Goal: Task Accomplishment & Management: Complete application form

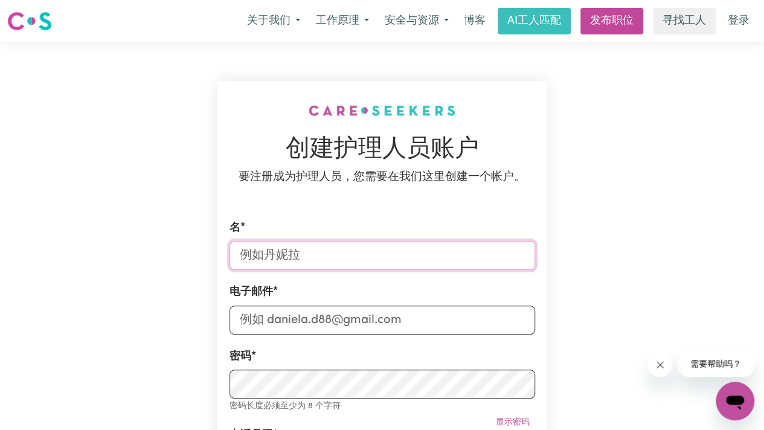
click at [364, 257] on input "名" at bounding box center [383, 255] width 306 height 29
type input "[PERSON_NAME]"
type input "[STREET_ADDRESS]"
type input "[PERSON_NAME]"
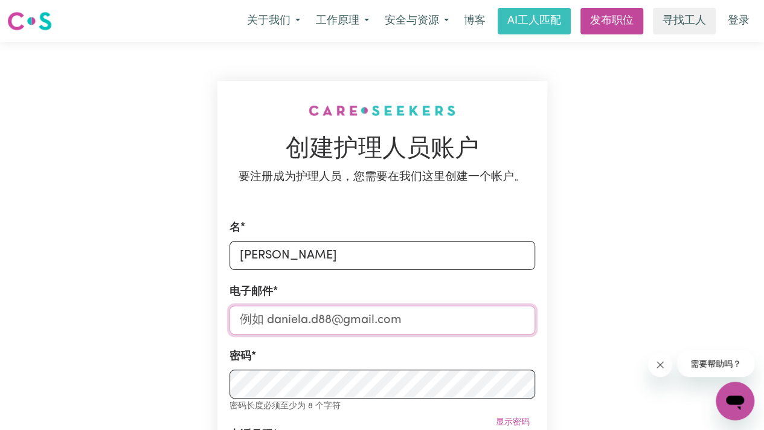
click at [326, 328] on input "电子邮件" at bounding box center [383, 320] width 306 height 29
type input "[EMAIL_ADDRESS][DOMAIN_NAME]"
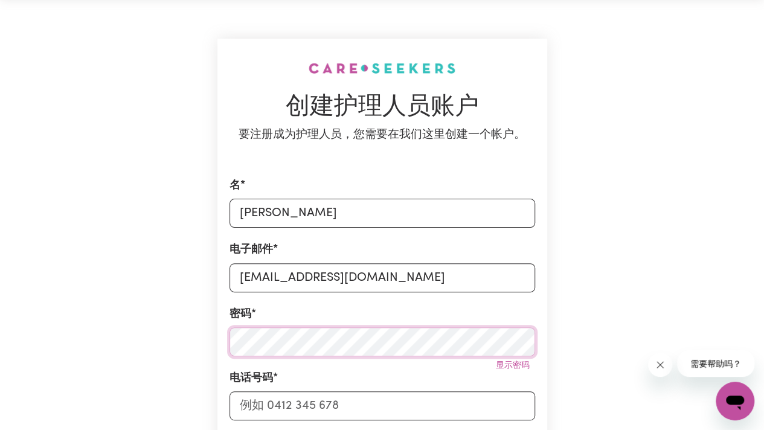
scroll to position [99, 0]
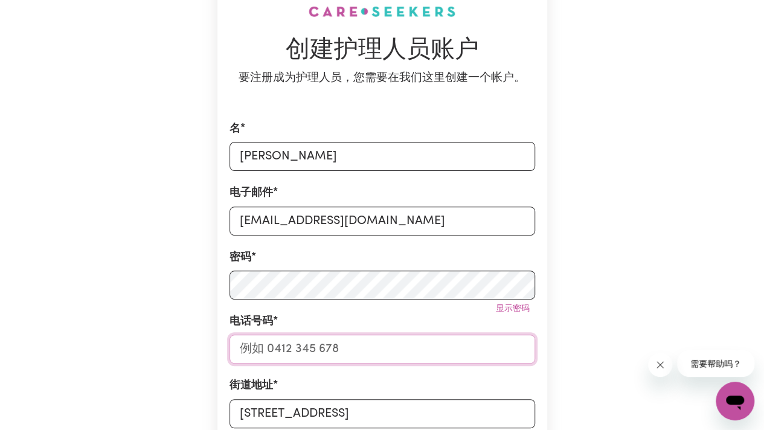
click at [311, 363] on input "电话号码" at bounding box center [383, 349] width 306 height 29
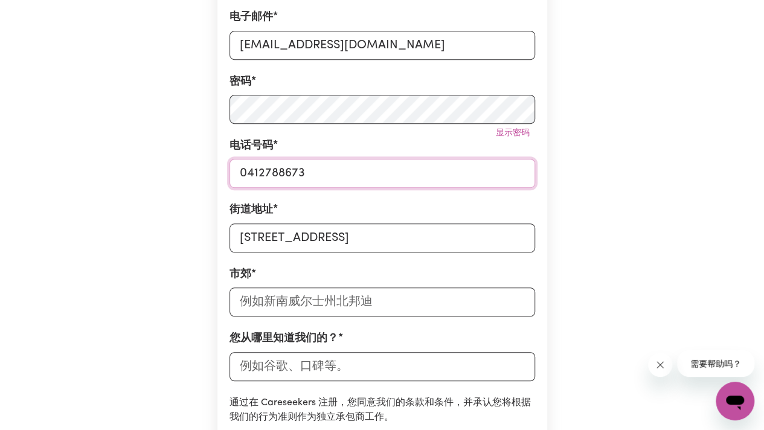
scroll to position [276, 0]
type input "0412788673"
click at [306, 308] on input "text" at bounding box center [383, 301] width 306 height 29
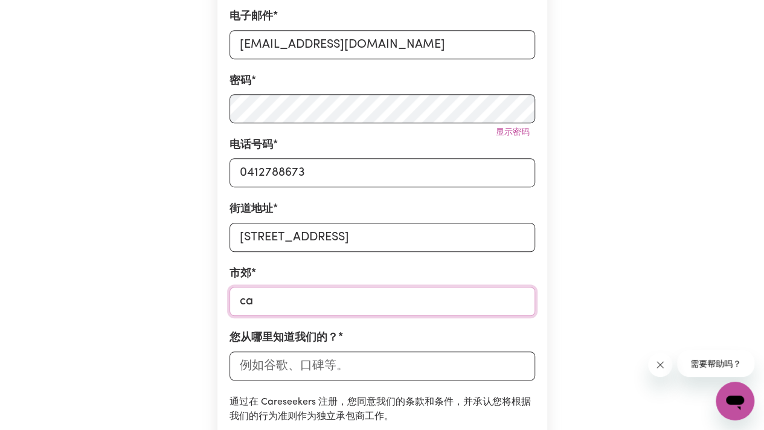
type input "car"
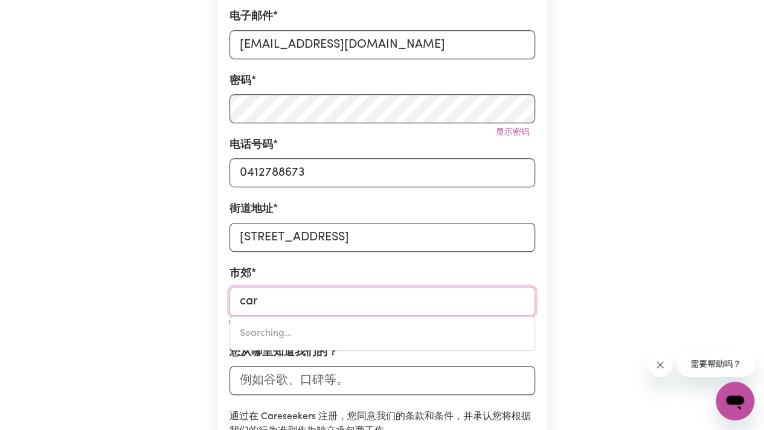
type input "carABAN, [GEOGRAPHIC_DATA], 6041"
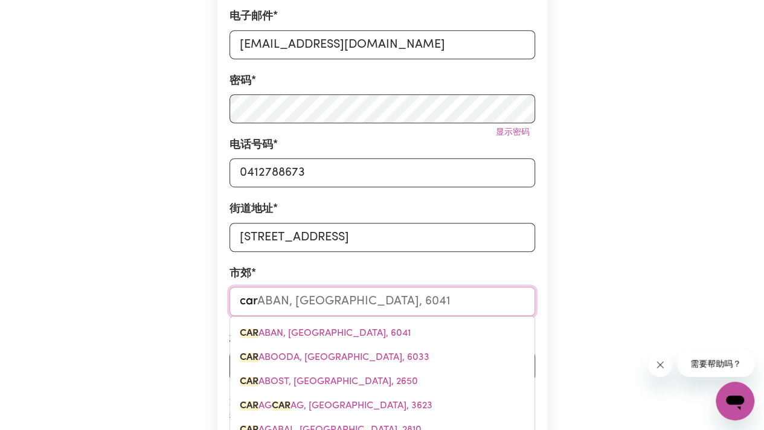
type input "[PERSON_NAME]"
type input "carlAMINDA, [GEOGRAPHIC_DATA], 2630"
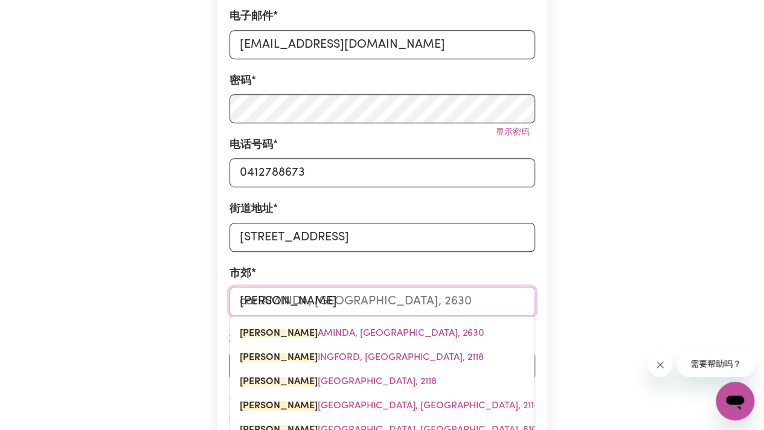
type input "carlt"
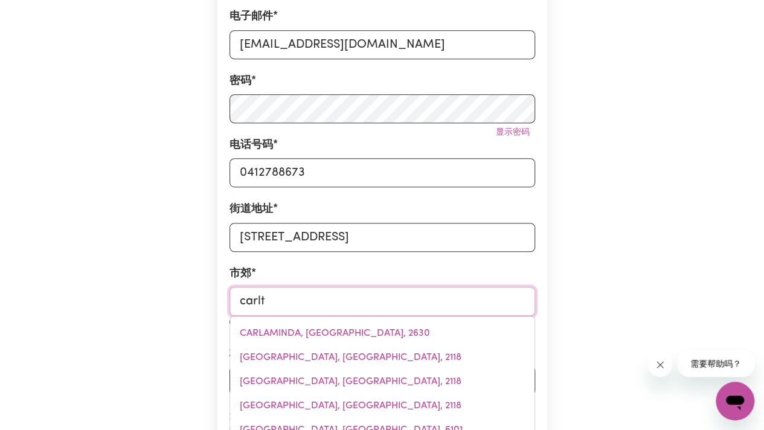
type input "carltON, [GEOGRAPHIC_DATA], 2218"
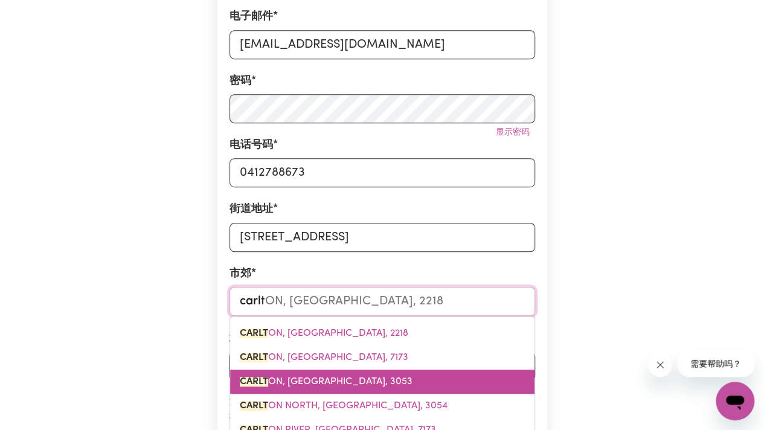
click at [294, 387] on span "CARLT ON, [GEOGRAPHIC_DATA], 3053" at bounding box center [326, 382] width 173 height 10
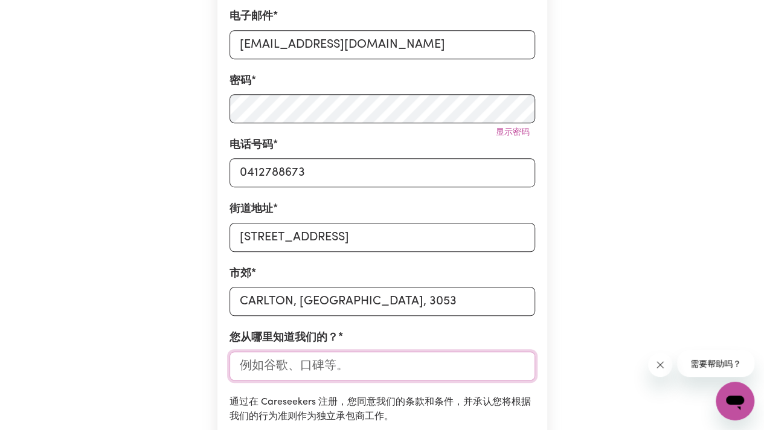
click at [291, 363] on input "您从哪里知道我们的？" at bounding box center [383, 366] width 306 height 29
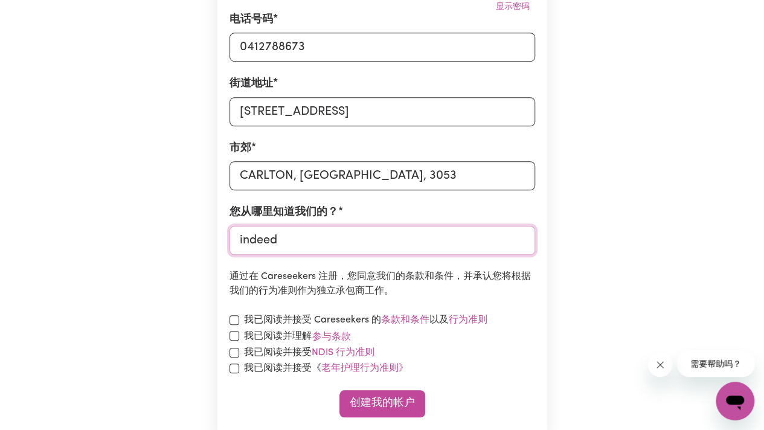
scroll to position [402, 0]
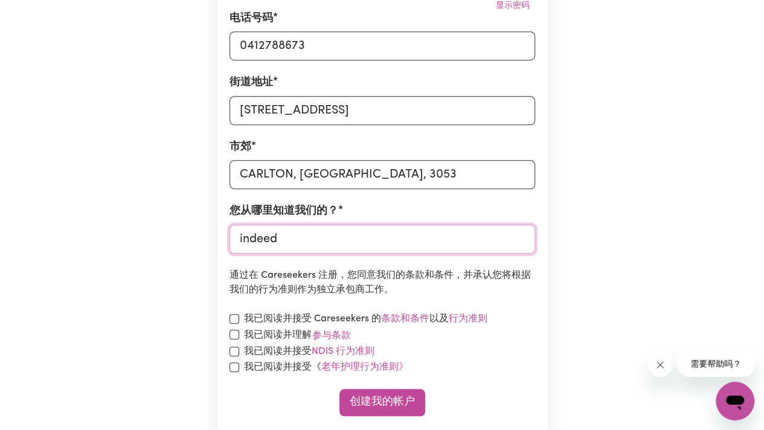
type input "indeed"
click at [231, 315] on input "checkbox" at bounding box center [235, 319] width 10 height 10
checkbox input "true"
click at [234, 339] on input "checkbox" at bounding box center [235, 335] width 10 height 10
checkbox input "true"
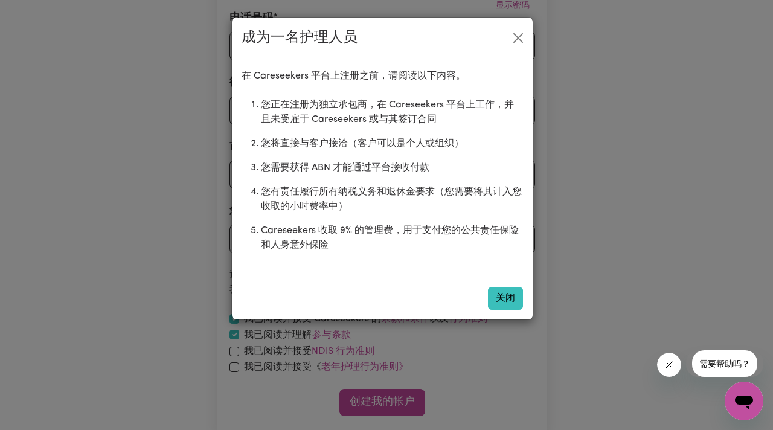
click at [508, 294] on font "关闭" at bounding box center [505, 299] width 19 height 10
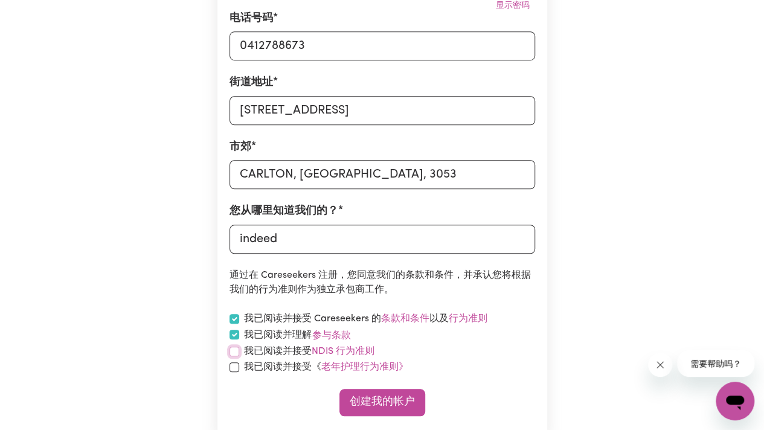
click at [236, 348] on input "checkbox" at bounding box center [235, 352] width 10 height 10
checkbox input "true"
click at [309, 335] on font "我已阅读并理解" at bounding box center [278, 335] width 68 height 10
click at [312, 335] on button "参与条款" at bounding box center [332, 335] width 40 height 16
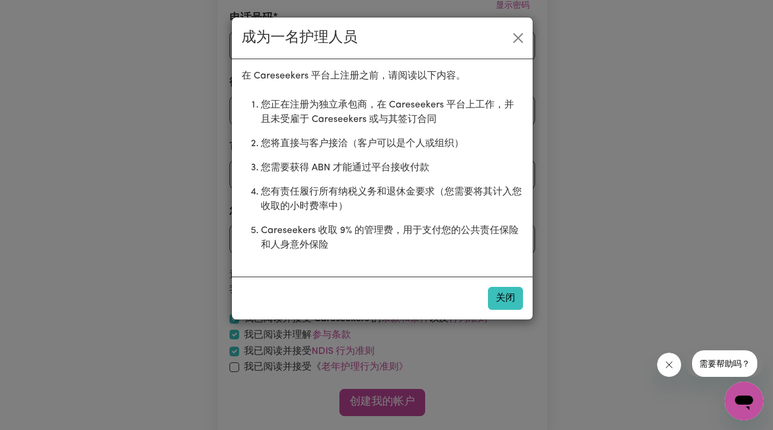
click at [498, 294] on font "关闭" at bounding box center [505, 299] width 19 height 10
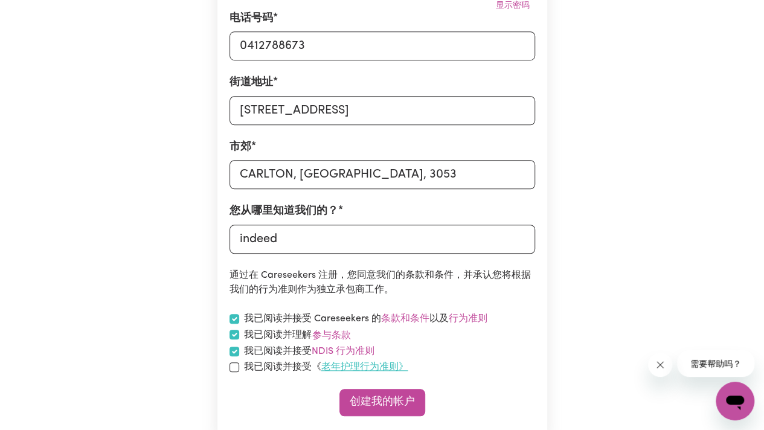
click at [369, 364] on font "老年护理行为准则》" at bounding box center [364, 368] width 87 height 10
